Goal: Navigation & Orientation: Find specific page/section

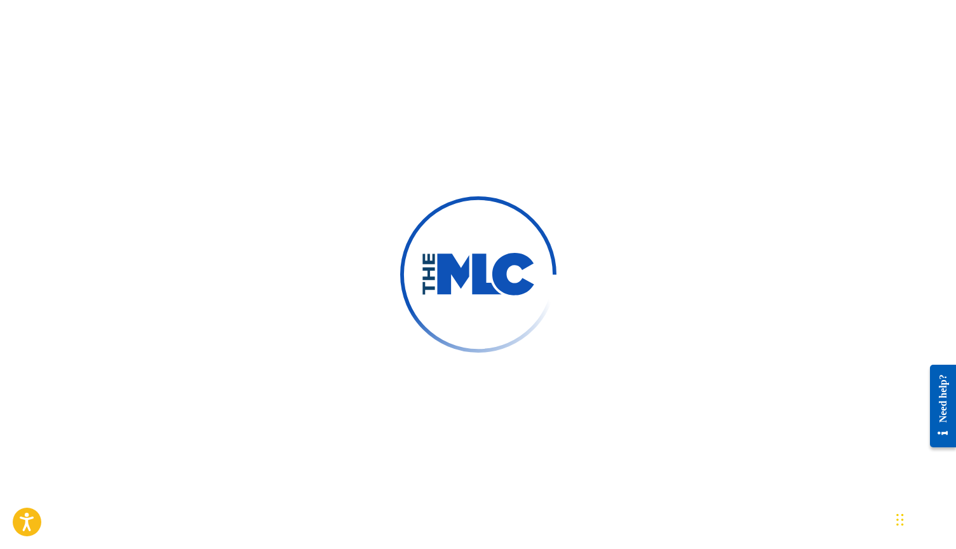
drag, startPoint x: 507, startPoint y: 266, endPoint x: 517, endPoint y: 264, distance: 10.3
click at [451, 237] on img at bounding box center [478, 275] width 214 height 214
drag, startPoint x: 609, startPoint y: 210, endPoint x: 434, endPoint y: 196, distance: 175.3
click at [604, 209] on div at bounding box center [478, 274] width 956 height 549
